Goal: Task Accomplishment & Management: Manage account settings

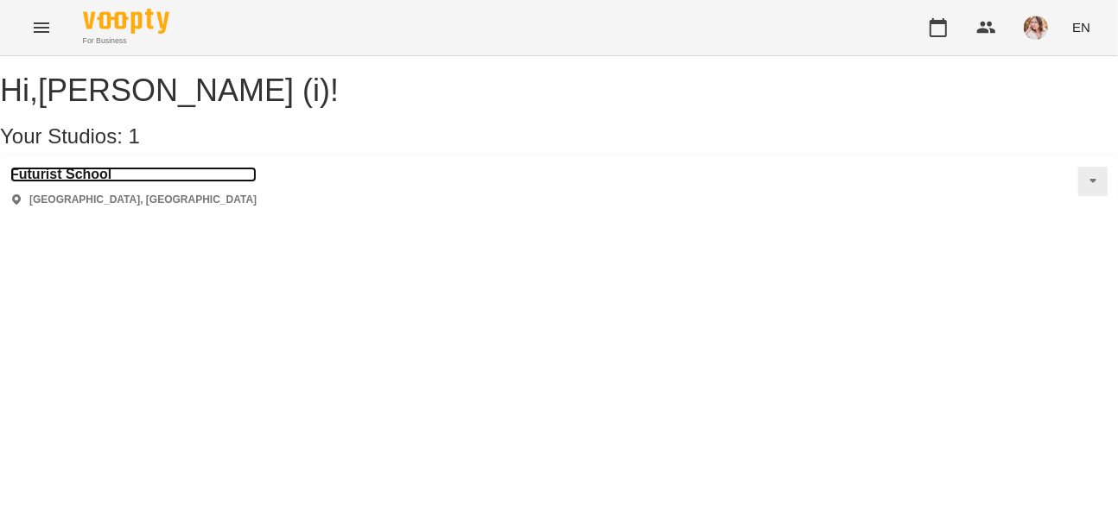
click at [122, 182] on h3 "Futurist School" at bounding box center [133, 175] width 246 height 16
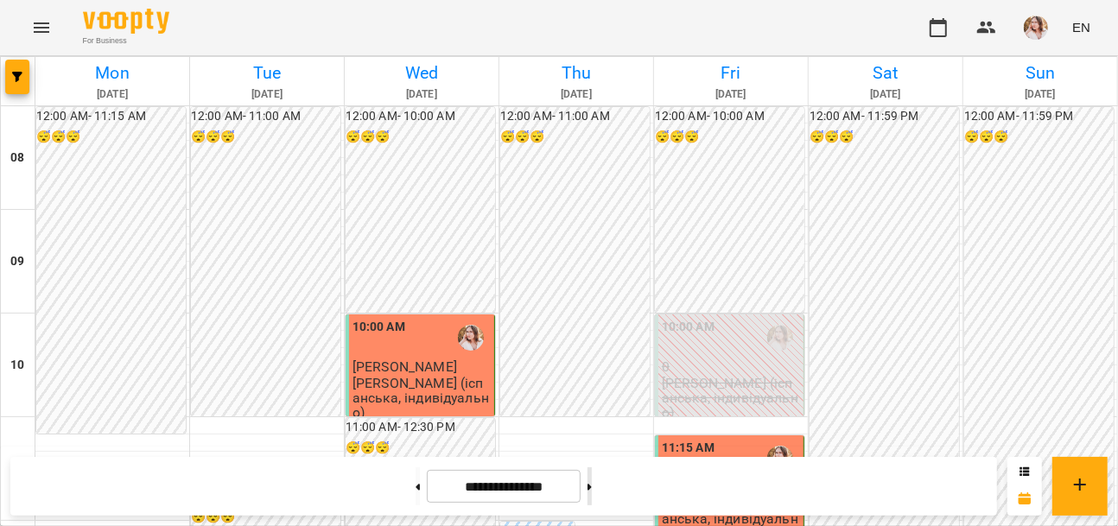
click at [592, 481] on button at bounding box center [590, 486] width 4 height 38
type input "**********"
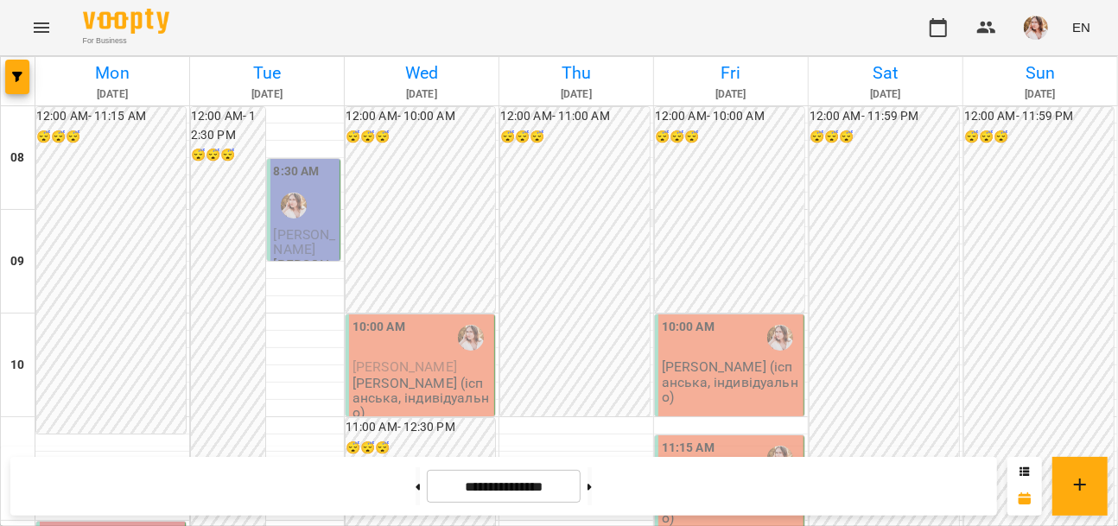
scroll to position [245, 0]
